Goal: Transaction & Acquisition: Download file/media

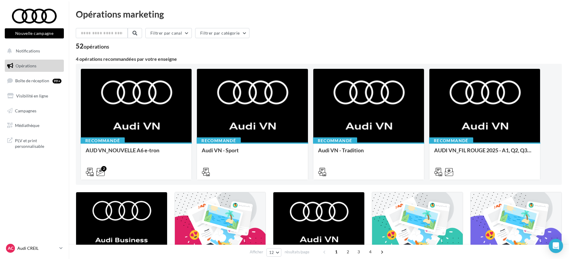
click at [27, 246] on p "Audi CREIL" at bounding box center [37, 248] width 40 height 6
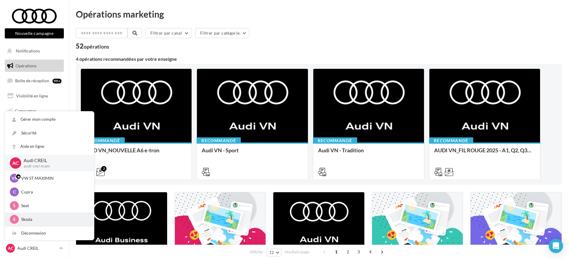
click at [31, 218] on p "Skoda" at bounding box center [54, 220] width 66 height 6
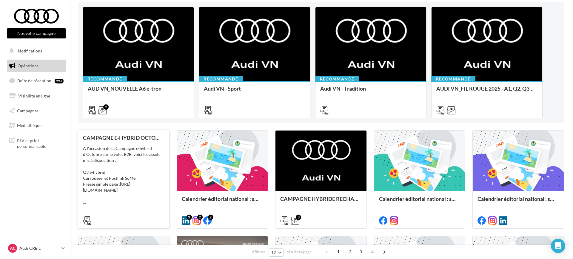
scroll to position [75, 0]
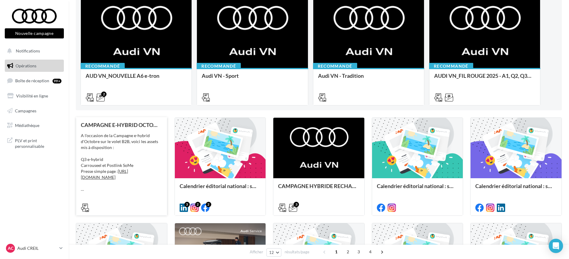
click at [115, 204] on div at bounding box center [121, 207] width 81 height 7
click at [143, 128] on div "CAMPAGNE E-HYBRID OCTOBRE B2B A l'occasion de la Campagne e-hybrid d'Octobre su…" at bounding box center [121, 166] width 81 height 88
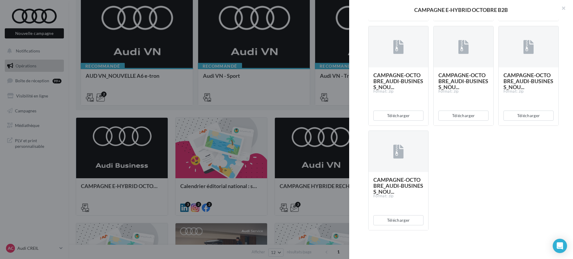
scroll to position [600, 0]
click at [305, 166] on div at bounding box center [286, 129] width 573 height 259
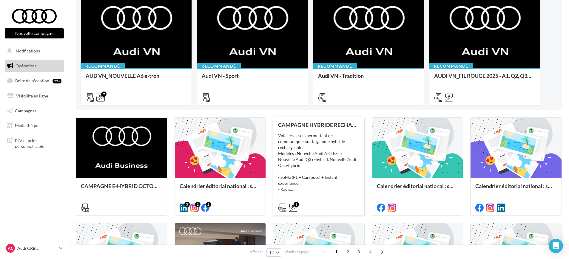
click at [343, 155] on div "Voici les assets permettant de communiquer sur la gamme hybride rechargeable. M…" at bounding box center [318, 163] width 81 height 60
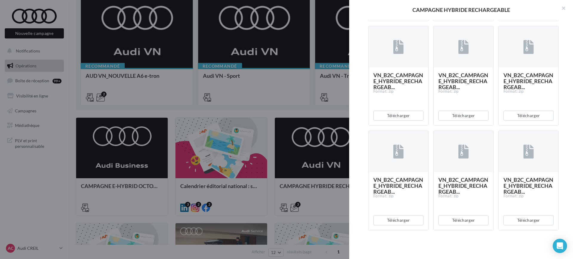
scroll to position [1943, 0]
click at [387, 223] on button "Télécharger" at bounding box center [398, 220] width 50 height 10
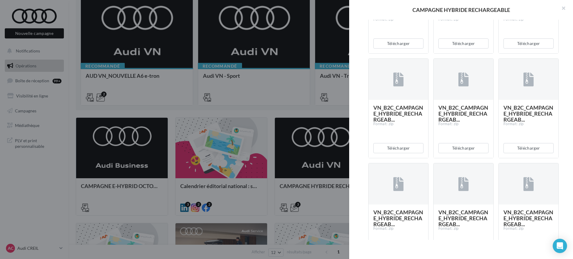
scroll to position [1794, 0]
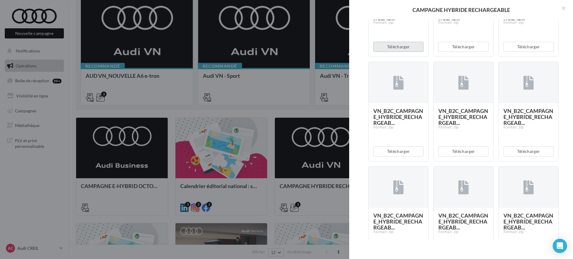
click at [394, 52] on button "Télécharger" at bounding box center [398, 47] width 50 height 10
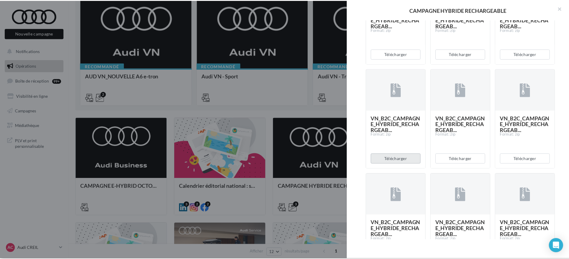
scroll to position [1645, 0]
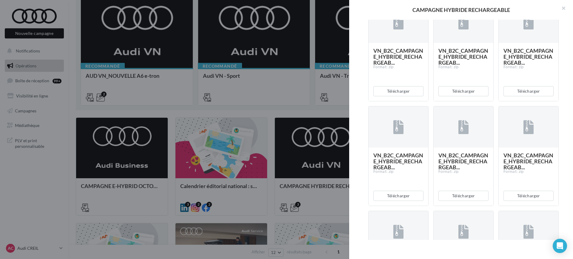
click at [189, 103] on div at bounding box center [286, 129] width 573 height 259
